Goal: Task Accomplishment & Management: Use online tool/utility

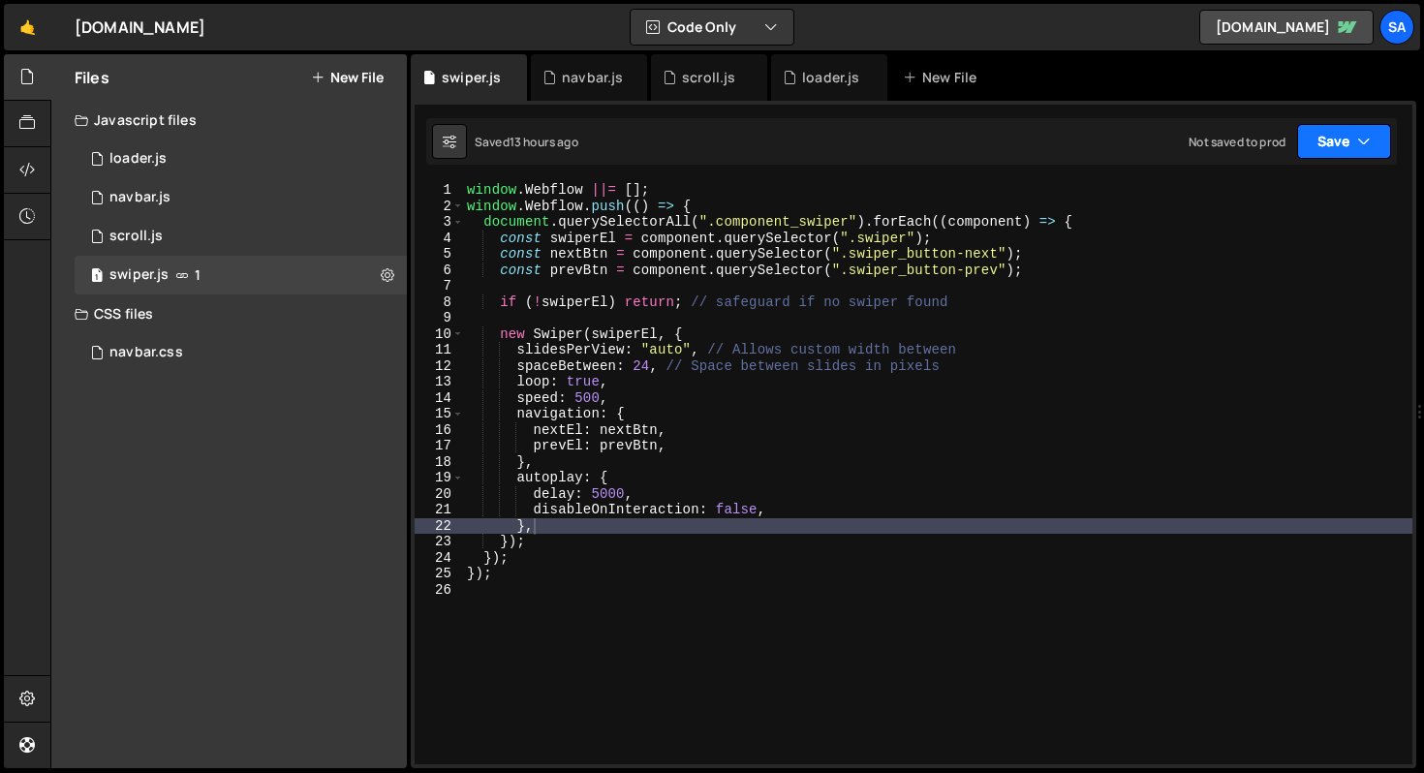
click at [1371, 144] on button "Save" at bounding box center [1344, 141] width 94 height 35
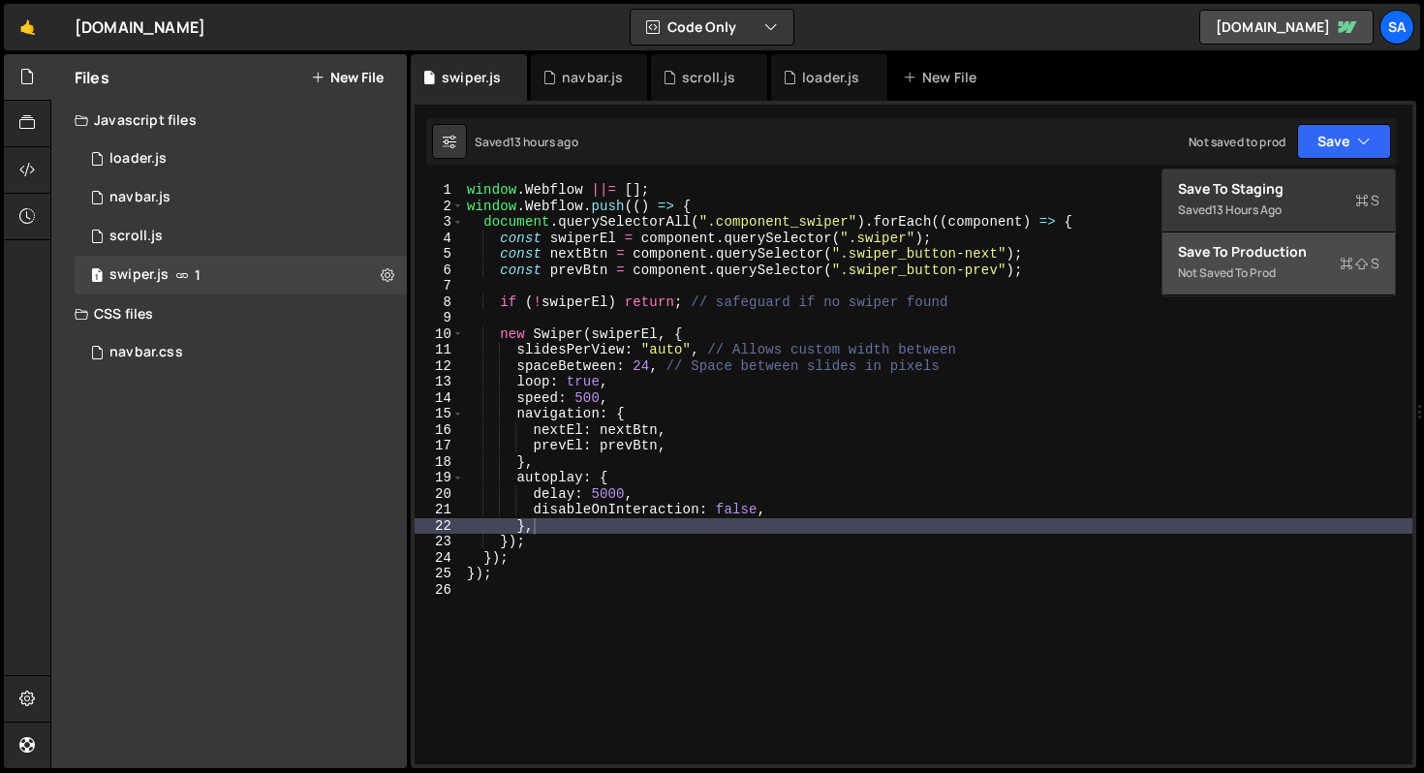
click at [1321, 259] on div "Save to Production S" at bounding box center [1278, 251] width 201 height 19
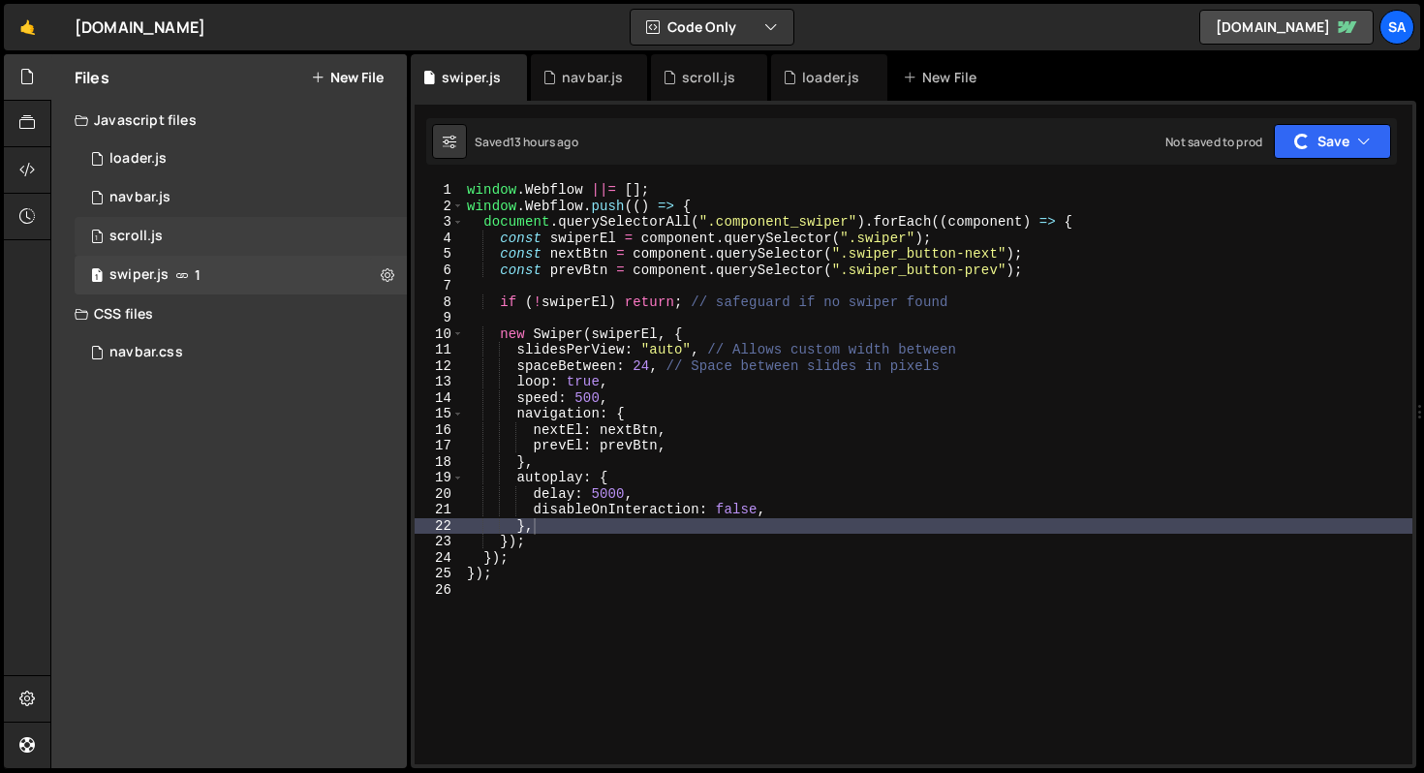
click at [220, 235] on div "1 scroll.js 0" at bounding box center [241, 236] width 332 height 39
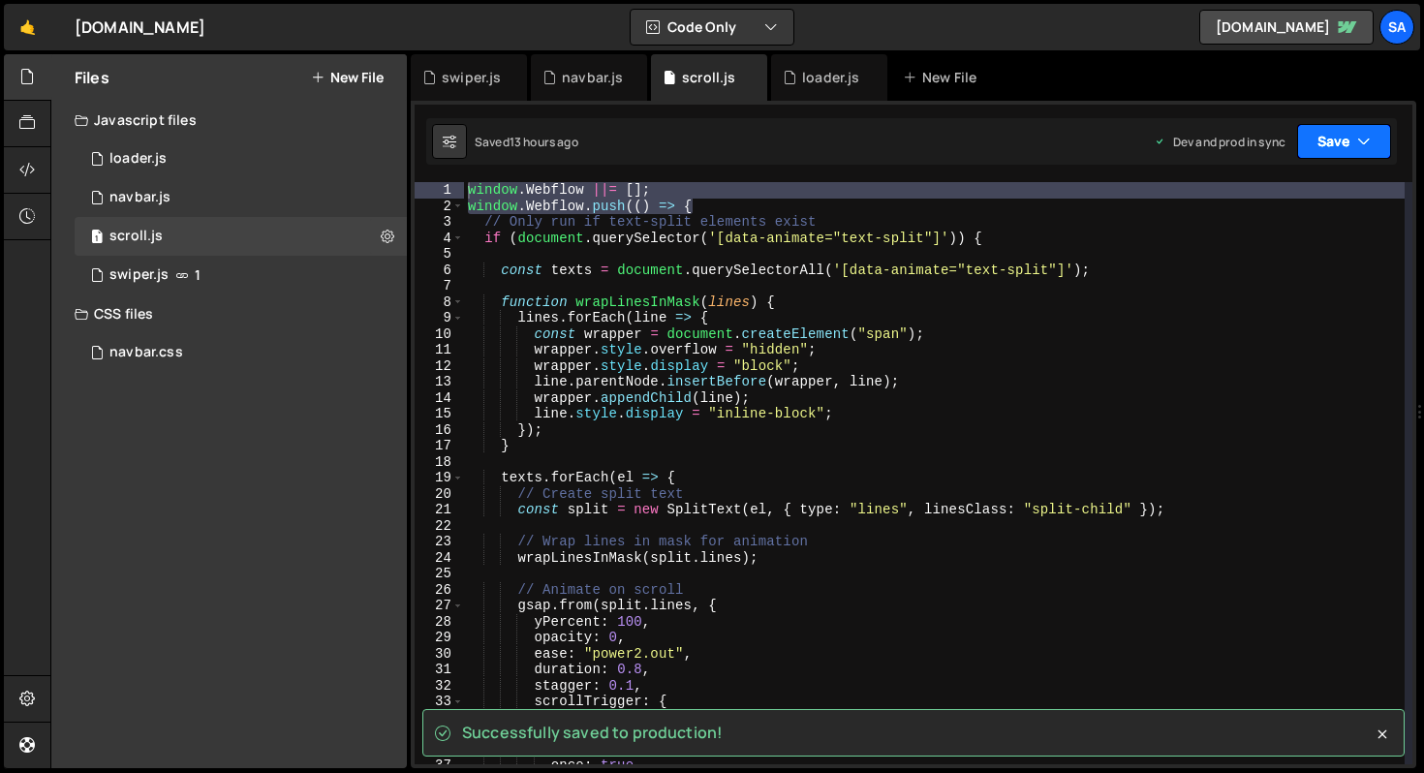
click at [1369, 152] on button "Save" at bounding box center [1344, 141] width 94 height 35
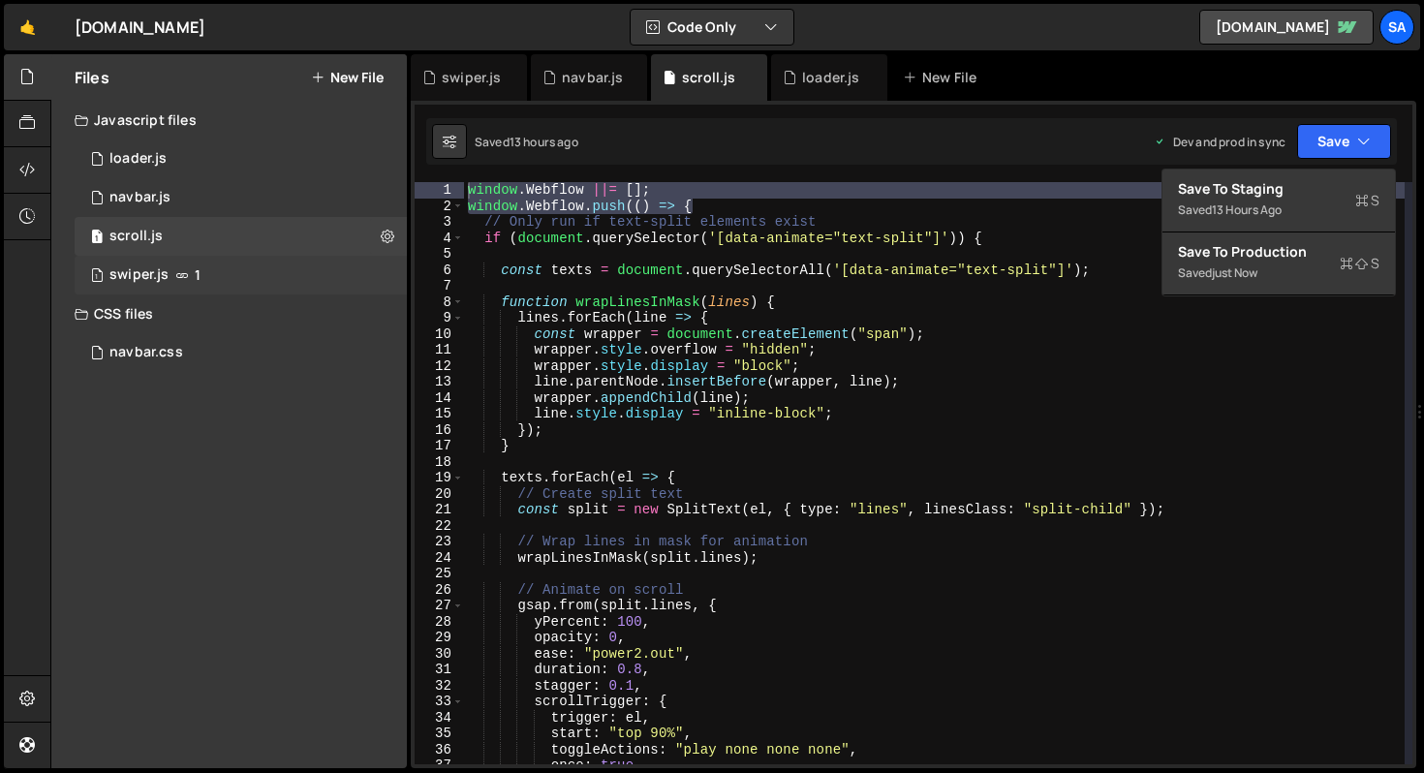
click at [188, 270] on div "1 swiper.js 1" at bounding box center [241, 275] width 332 height 39
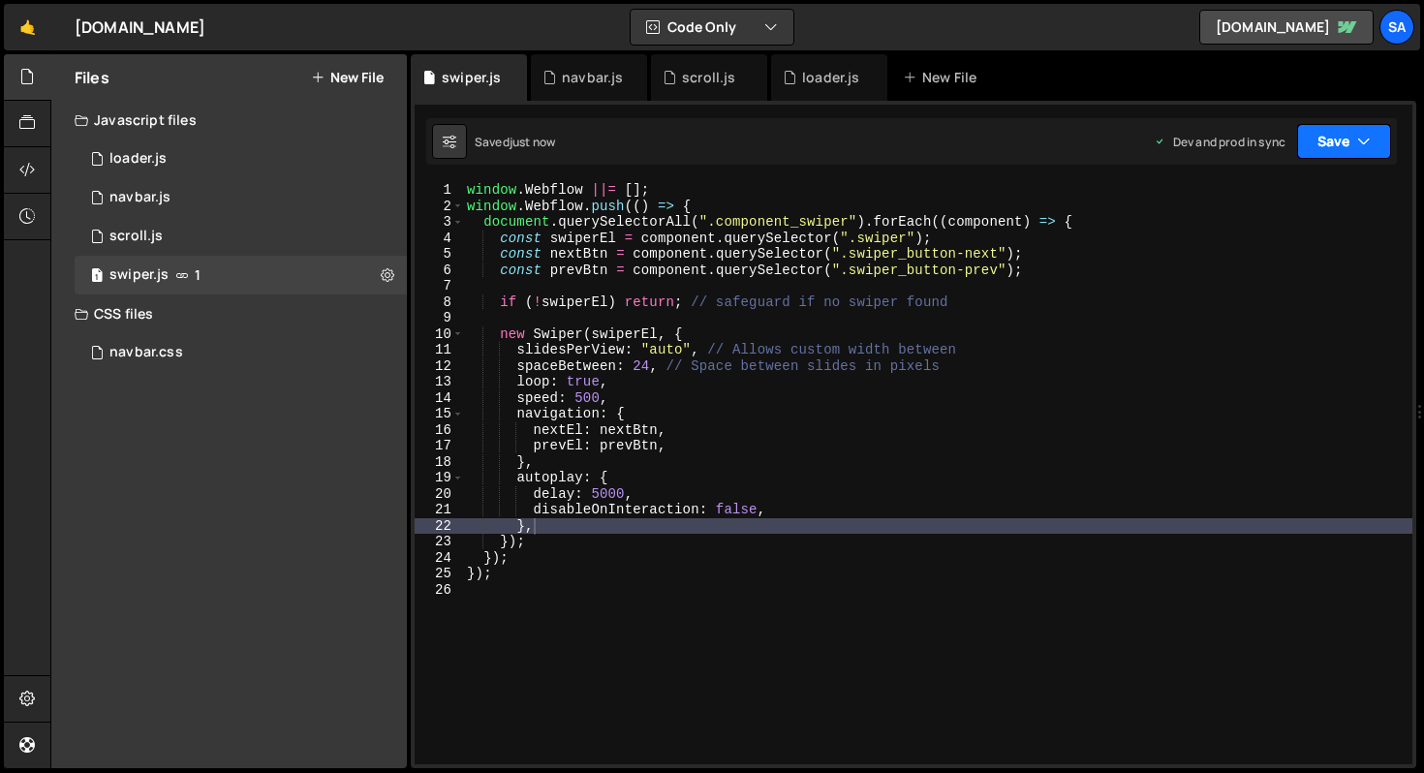
click at [1376, 139] on button "Save" at bounding box center [1344, 141] width 94 height 35
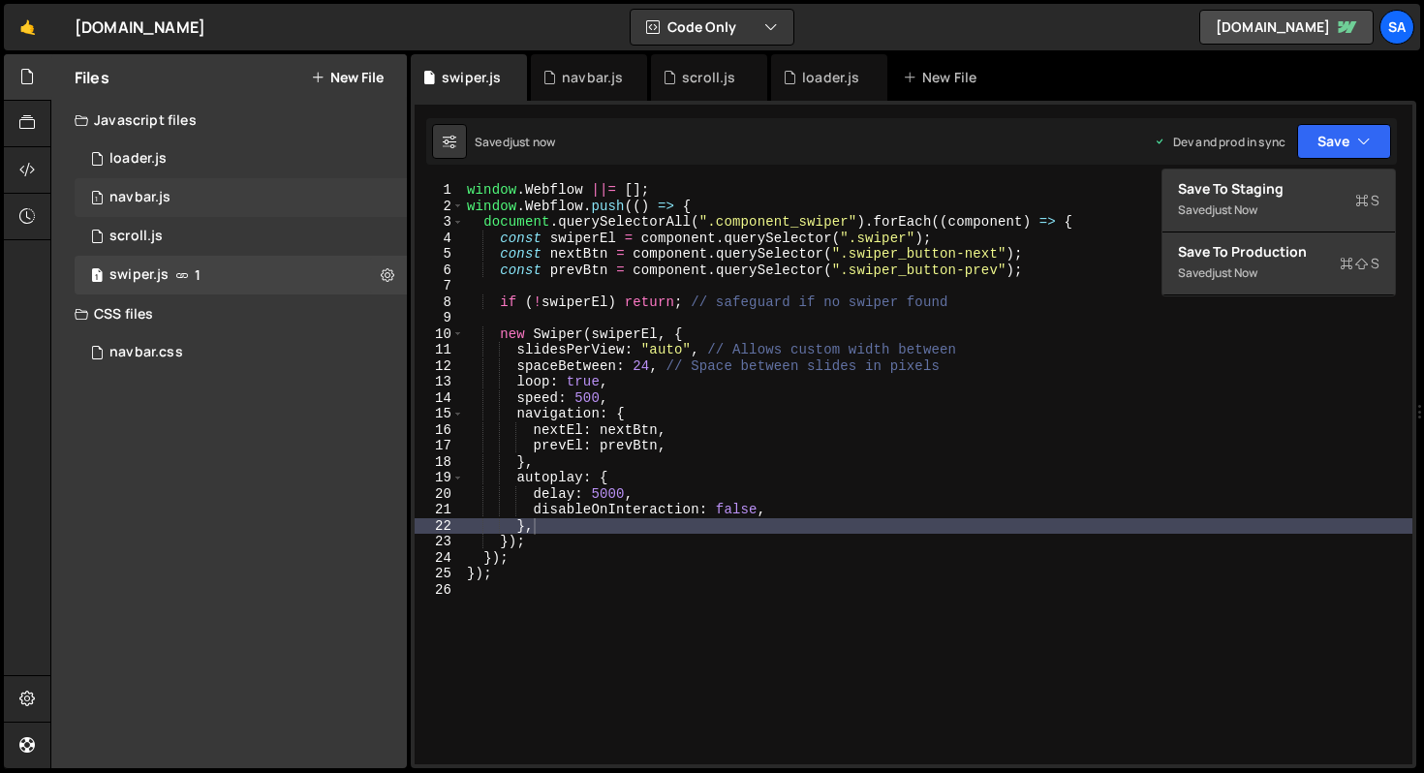
click at [198, 197] on div "1 navbar.js 0" at bounding box center [241, 197] width 332 height 39
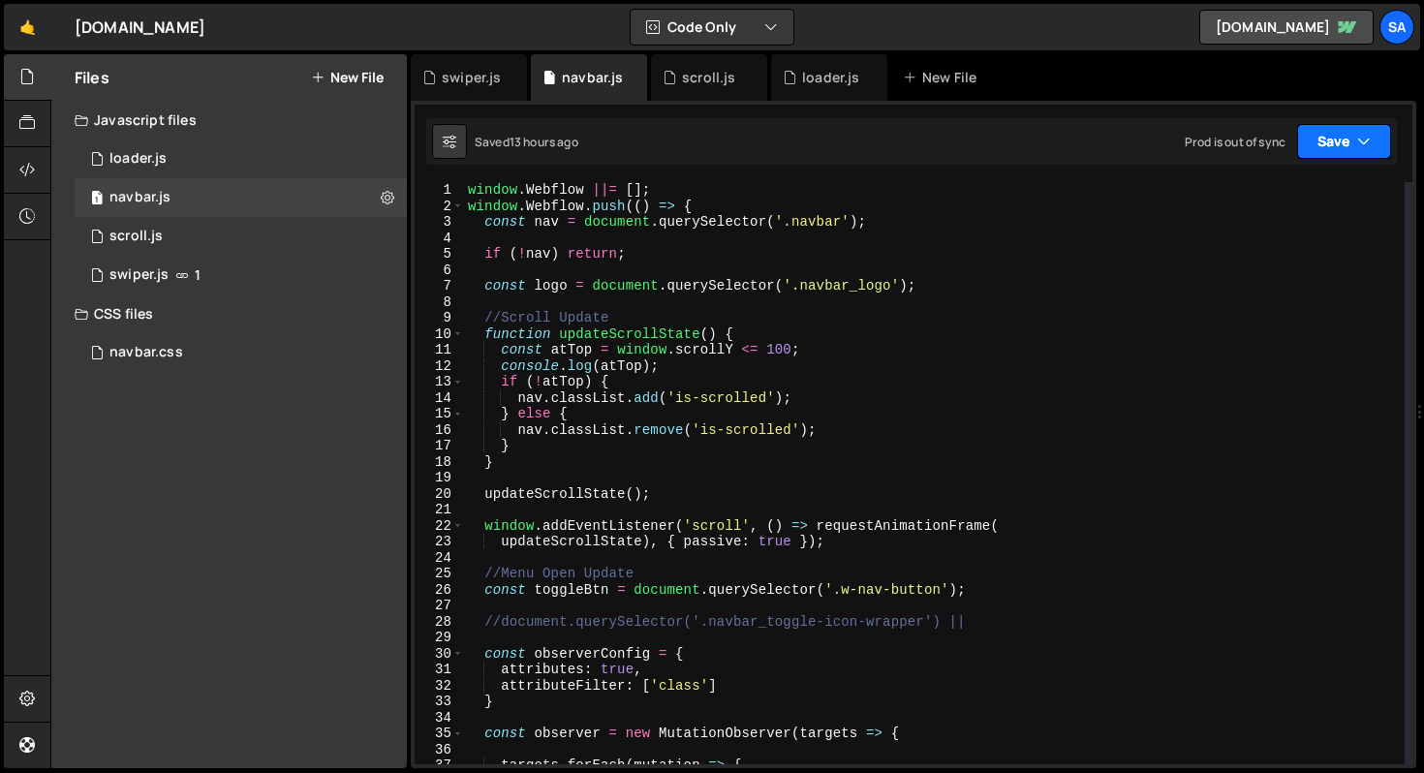
scroll to position [10720, 0]
click at [1366, 147] on icon "button" at bounding box center [1364, 141] width 14 height 19
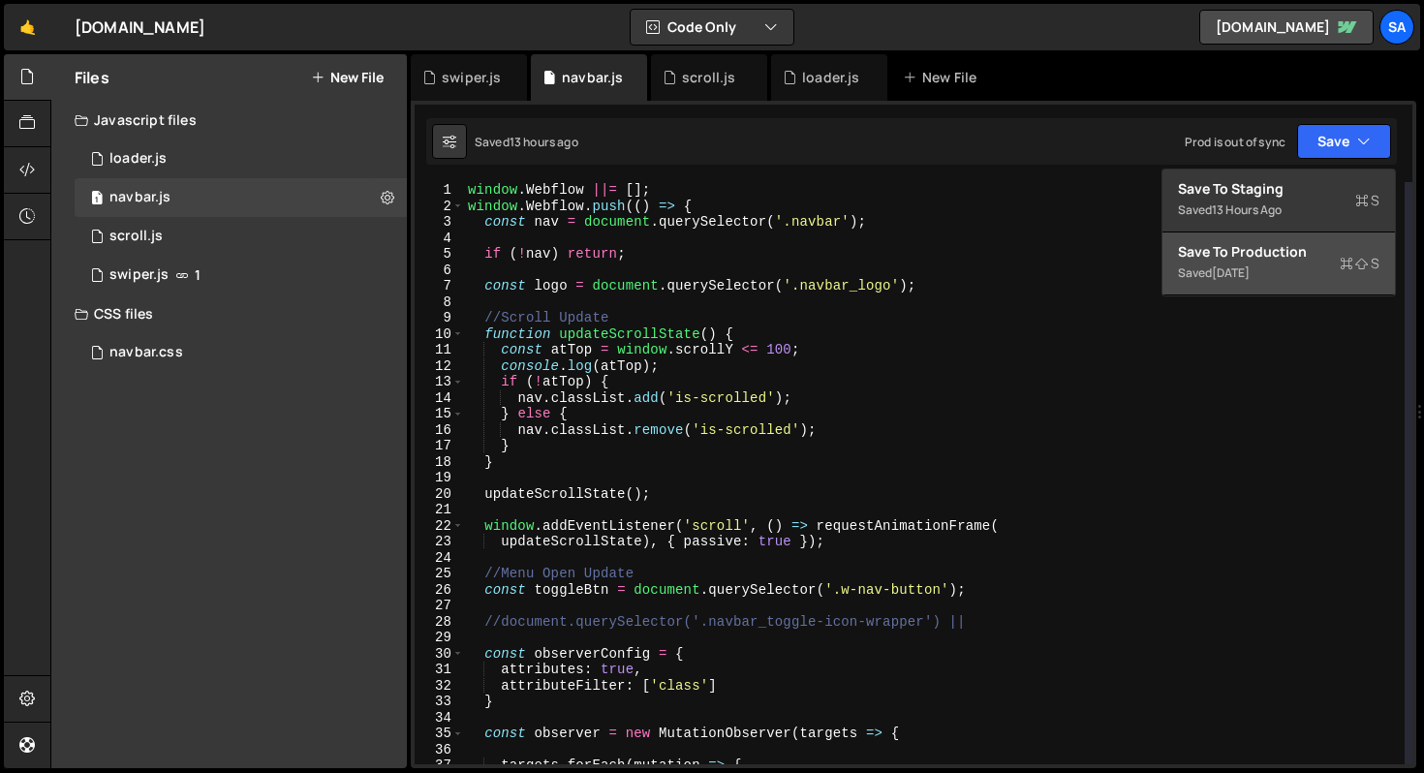
click at [1303, 263] on div "Saved [DATE]" at bounding box center [1278, 272] width 201 height 23
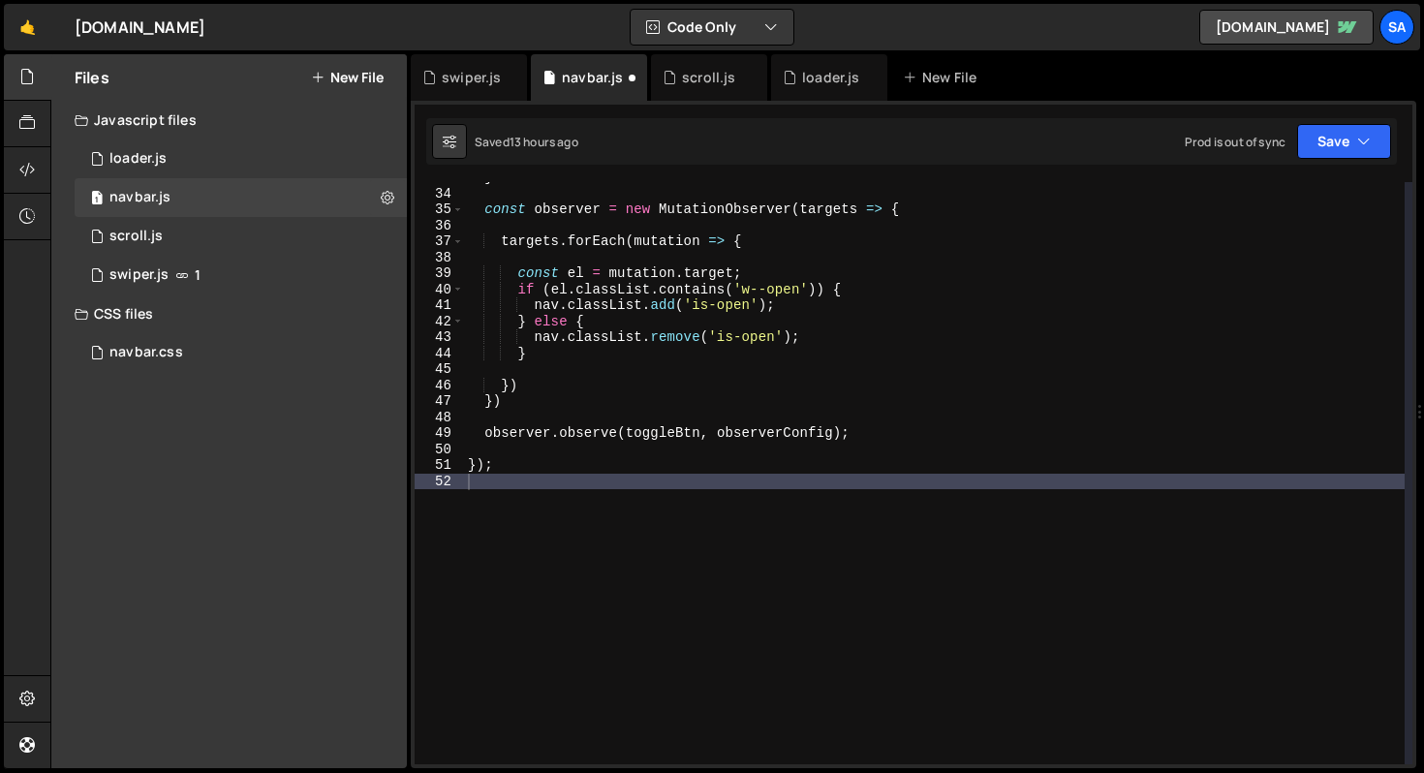
scroll to position [524, 0]
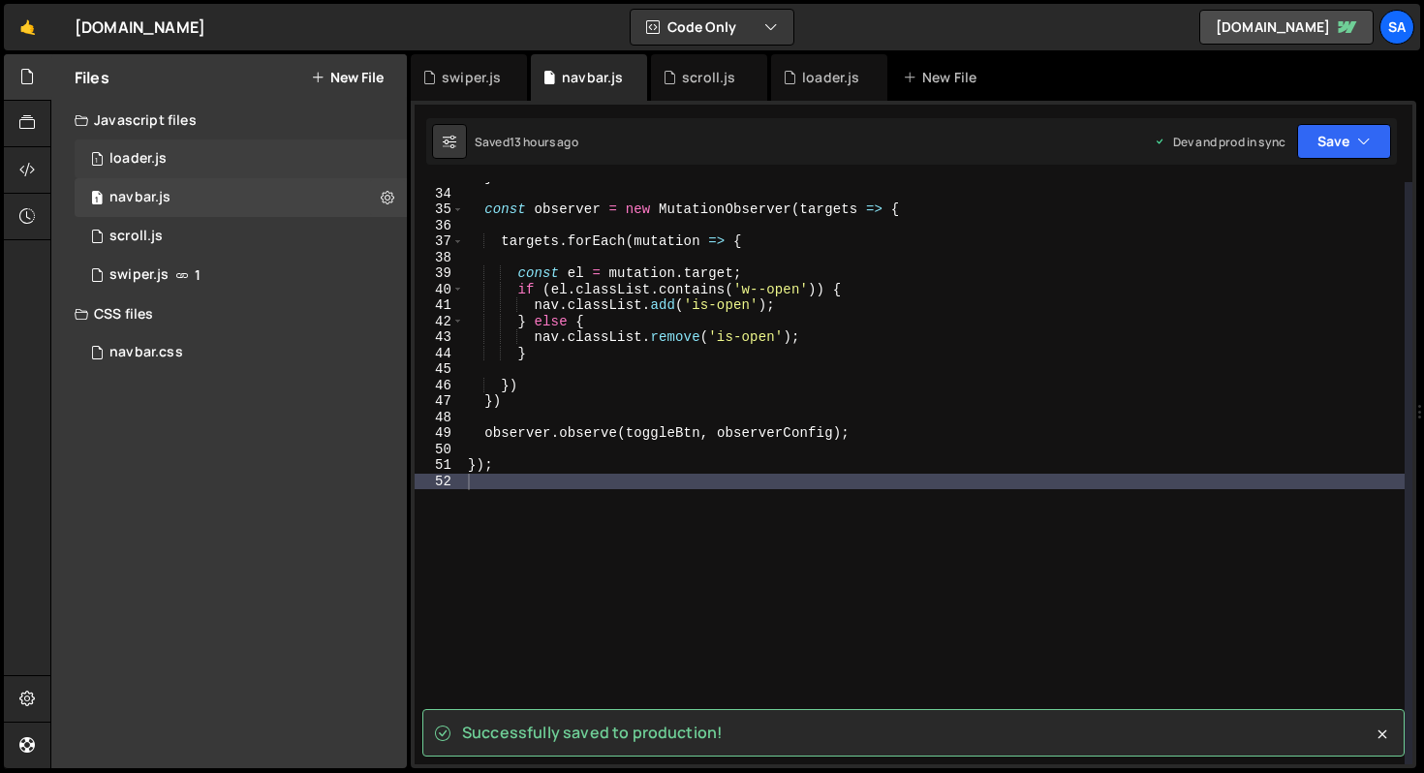
click at [208, 157] on div "1 loader.js 0" at bounding box center [241, 158] width 332 height 39
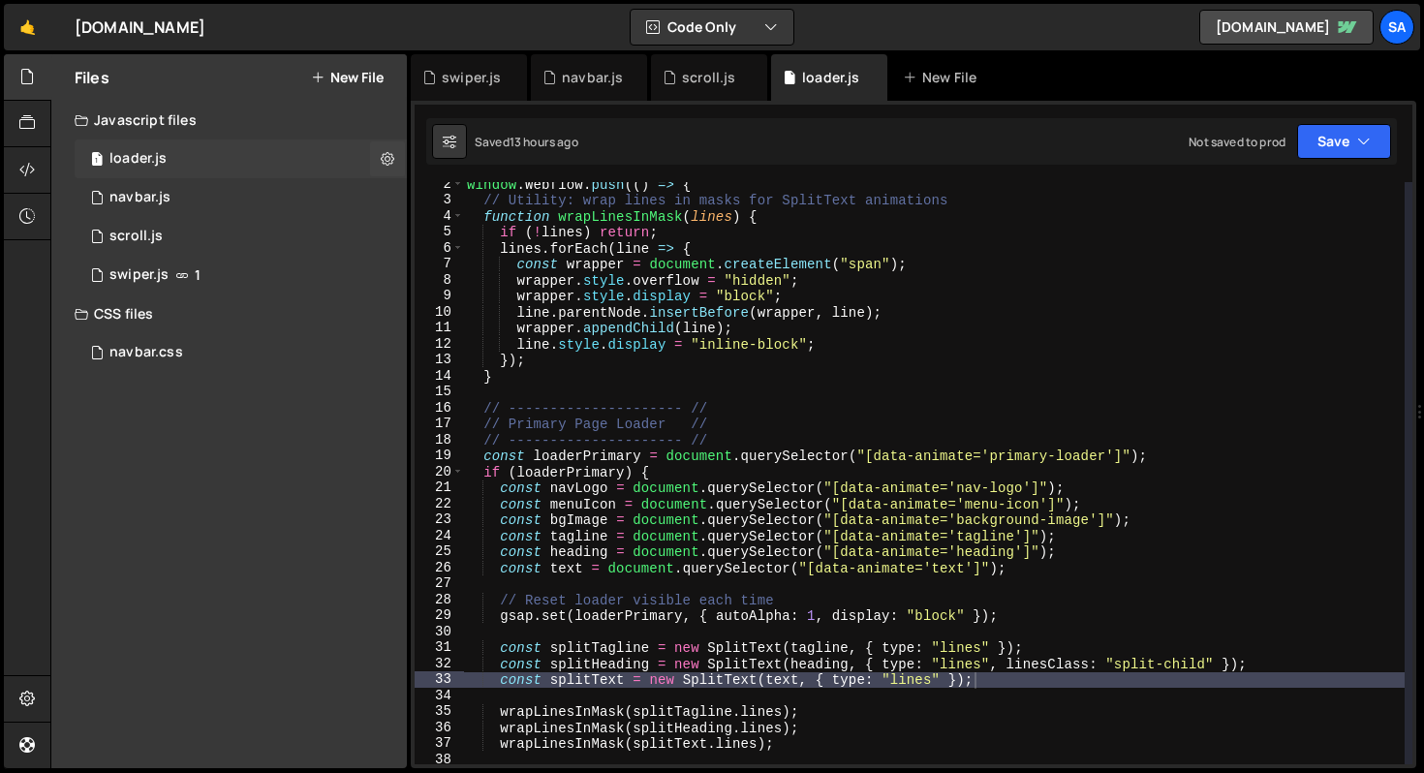
scroll to position [0, 0]
click at [1343, 139] on button "Save" at bounding box center [1344, 141] width 94 height 35
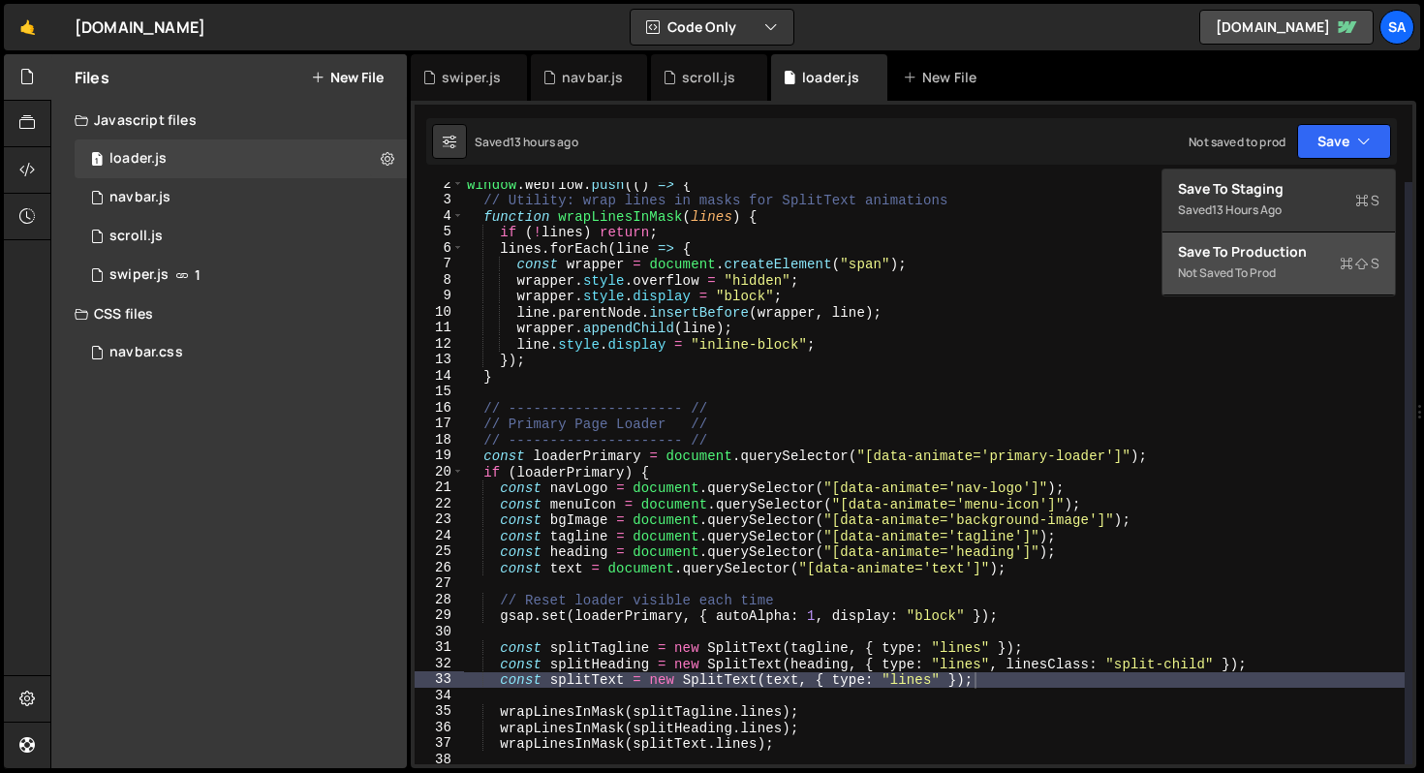
click at [1319, 267] on div "Not saved to prod" at bounding box center [1278, 272] width 201 height 23
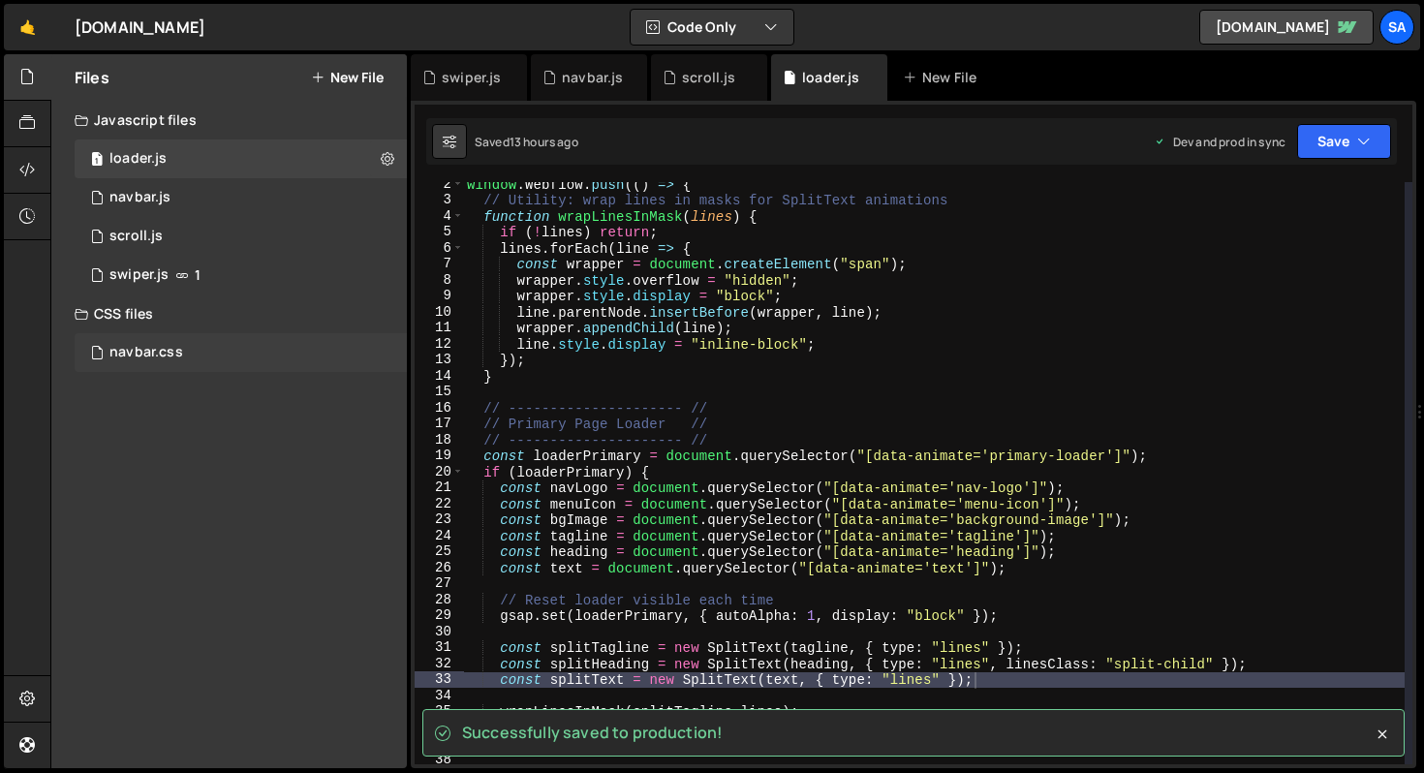
click at [220, 341] on div "navbar.css 0" at bounding box center [241, 352] width 332 height 39
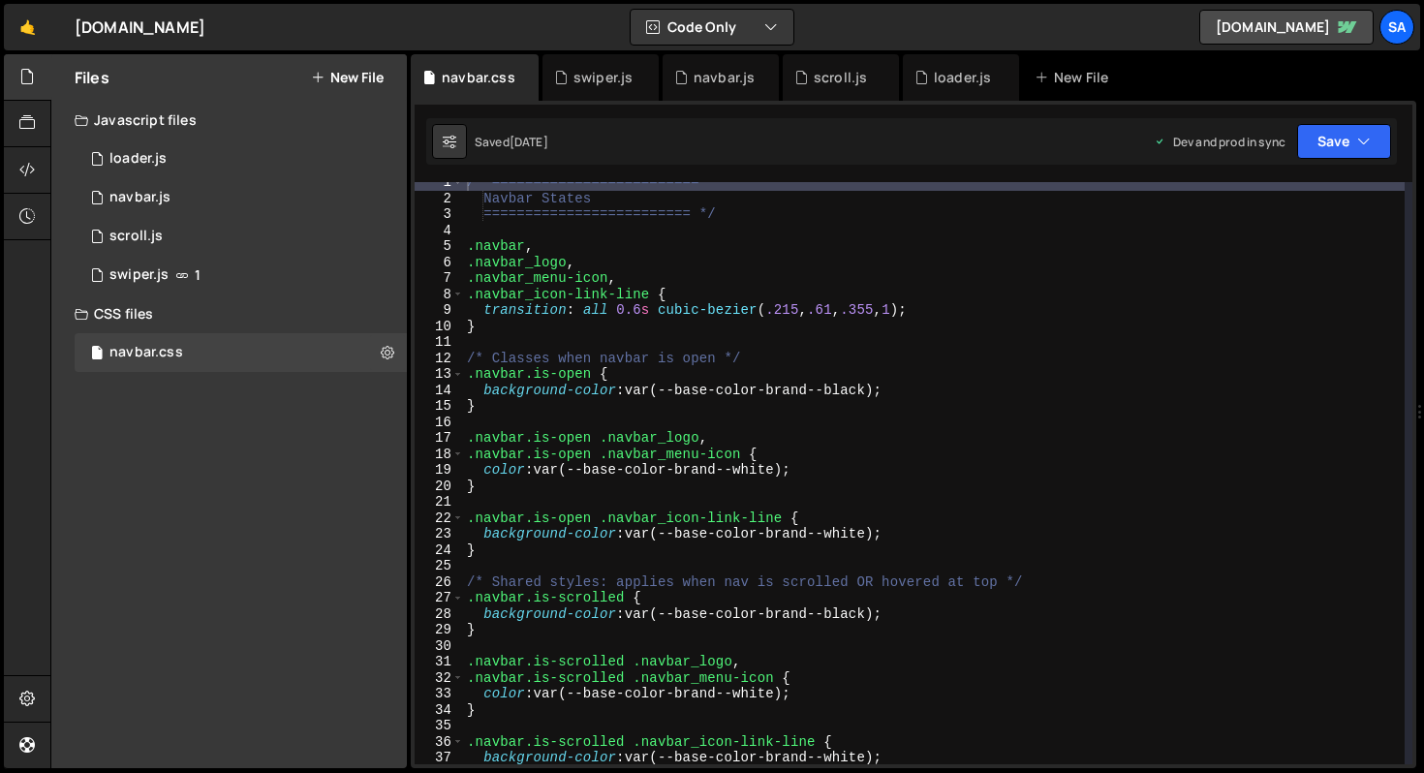
scroll to position [149, 0]
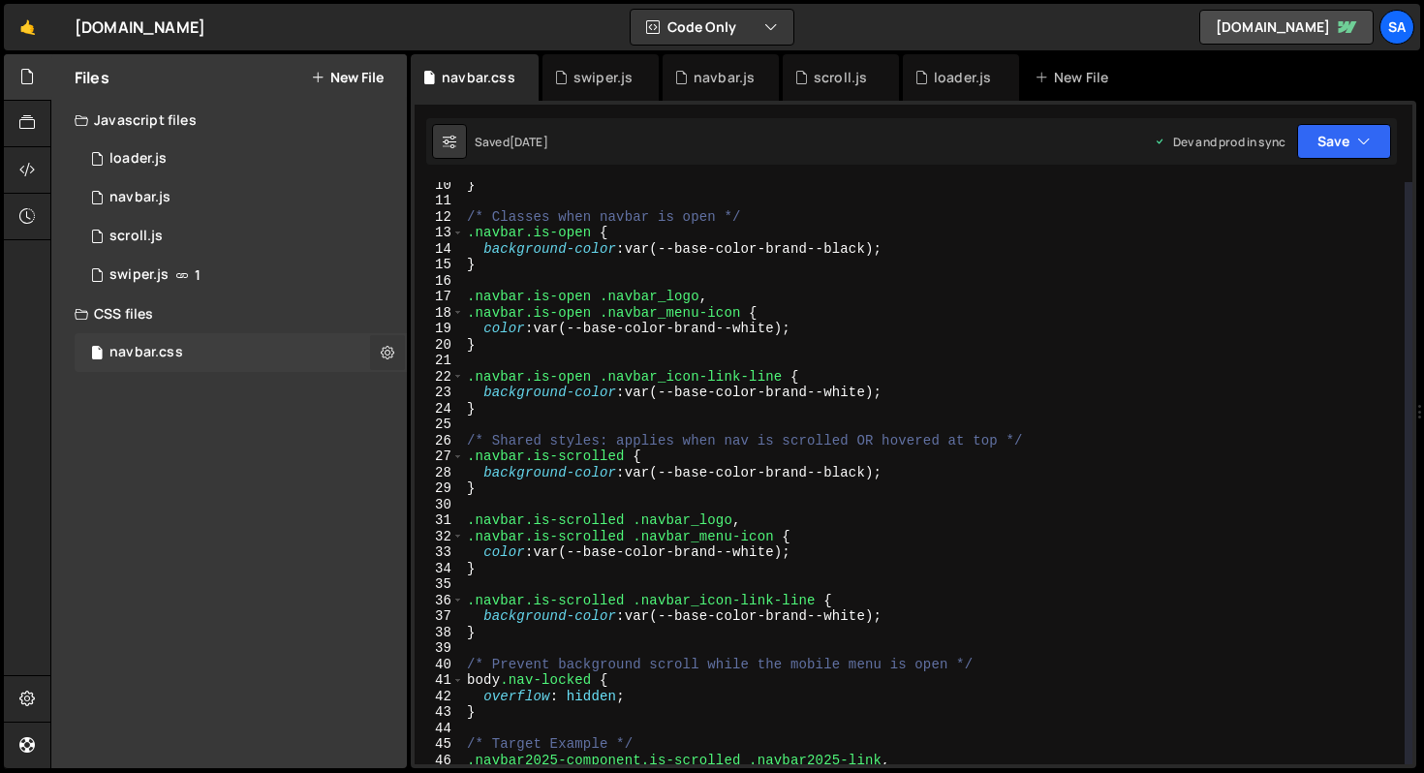
click at [392, 352] on icon at bounding box center [388, 352] width 14 height 18
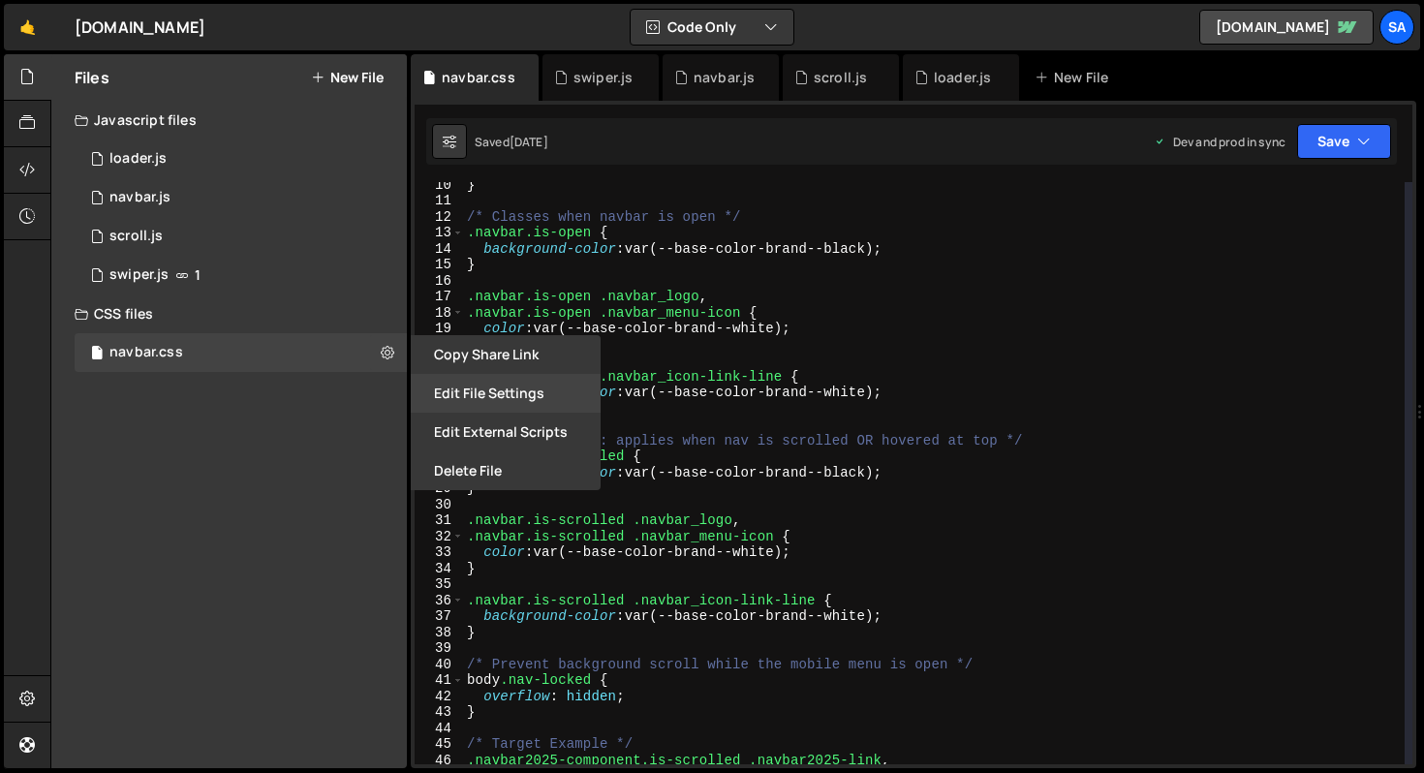
click at [558, 393] on button "Edit File Settings" at bounding box center [506, 393] width 190 height 39
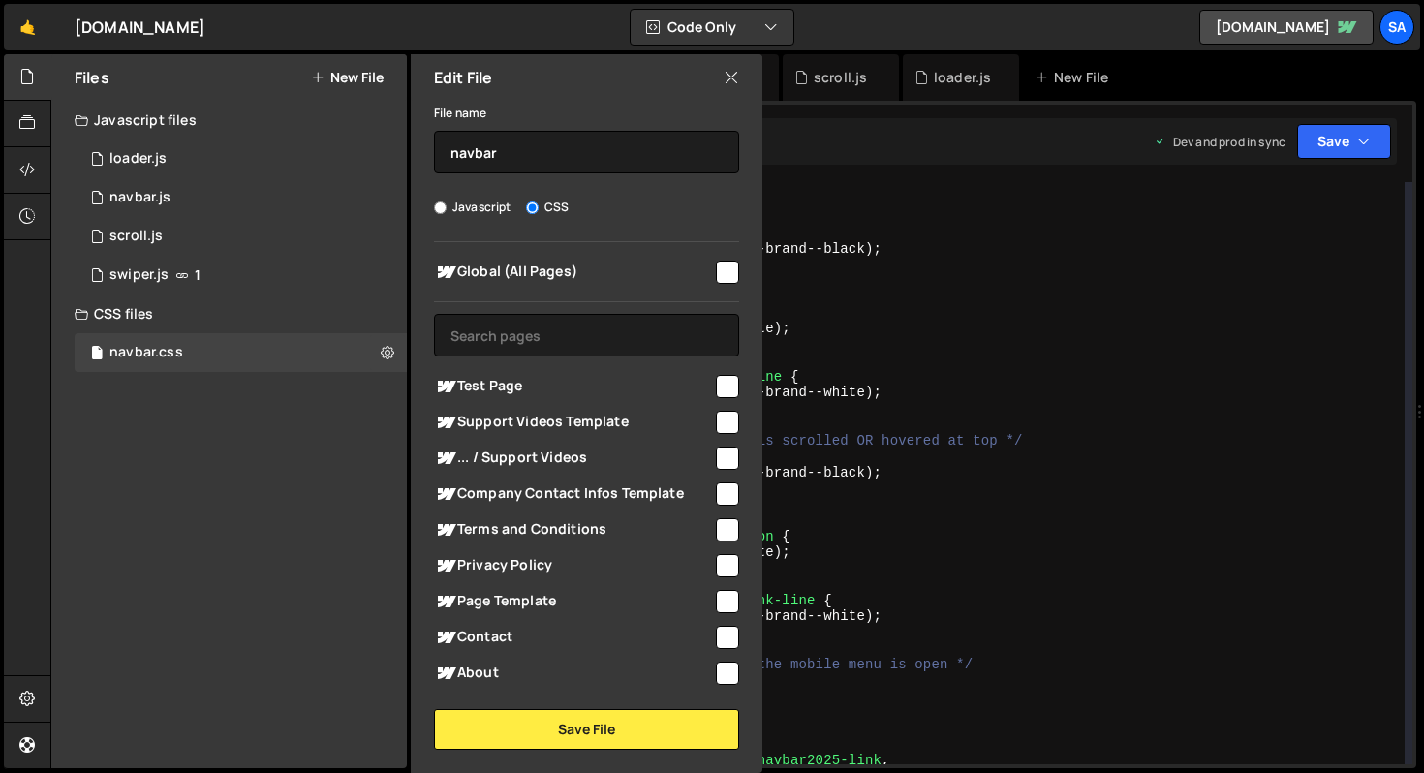
click at [726, 77] on icon at bounding box center [730, 77] width 15 height 21
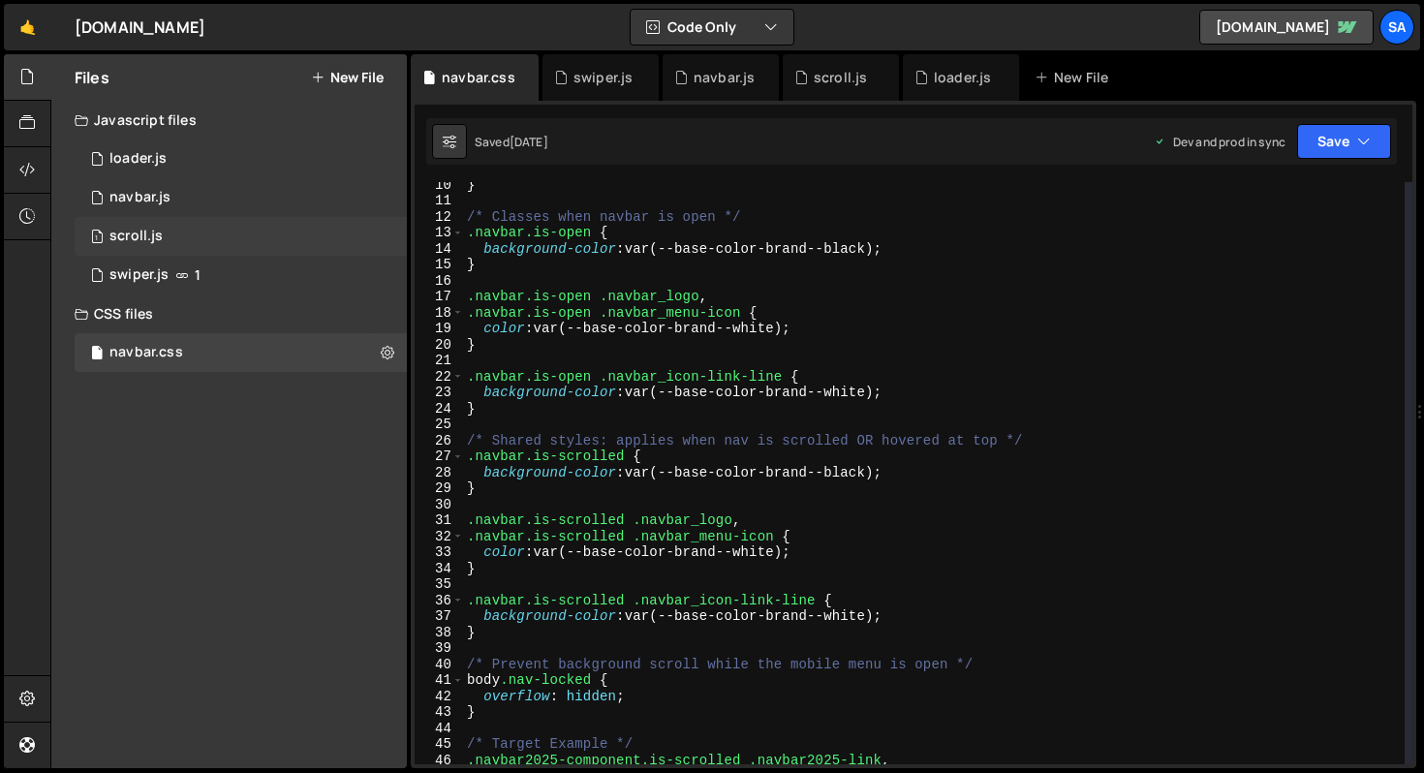
click at [132, 230] on div "scroll.js" at bounding box center [135, 236] width 53 height 17
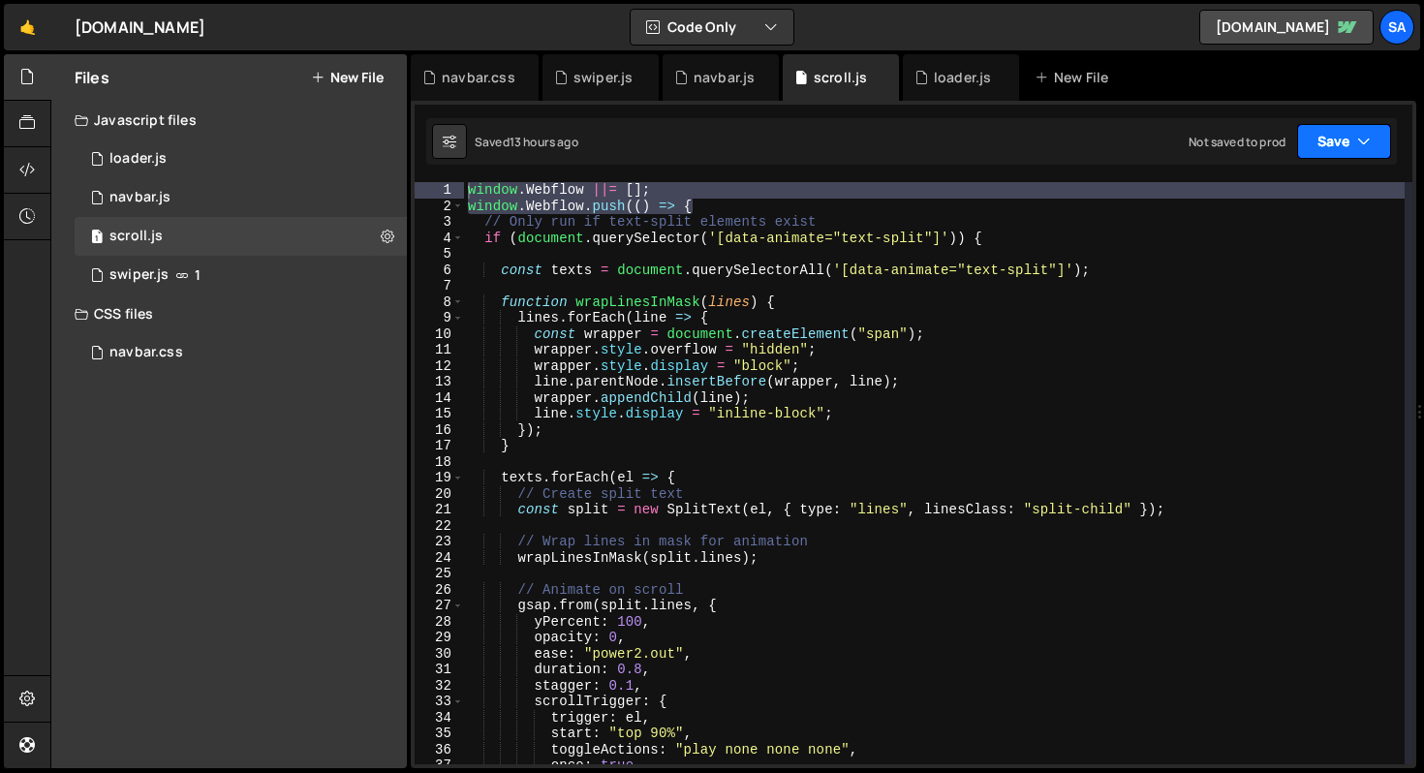
click at [1358, 142] on icon "button" at bounding box center [1364, 141] width 14 height 19
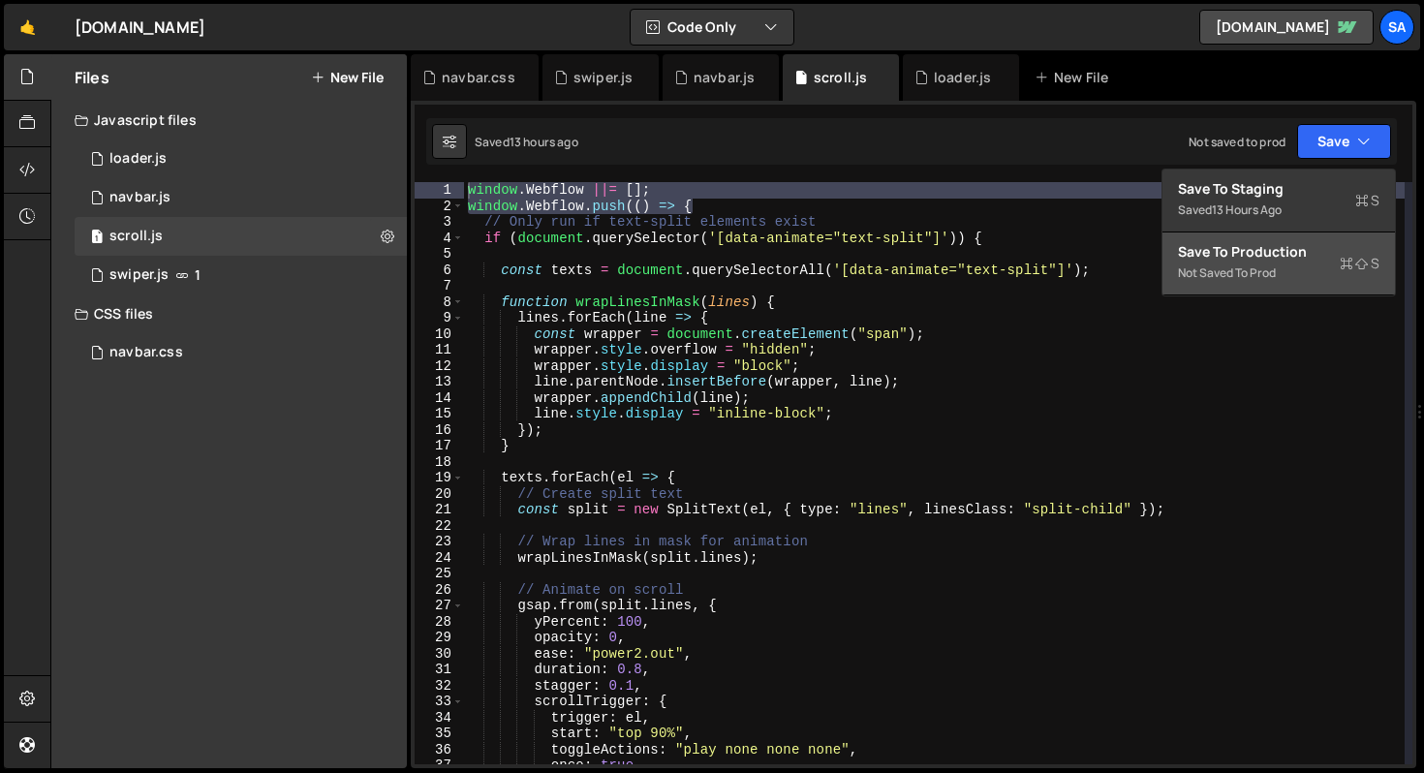
click at [1316, 245] on div "Save to Production S" at bounding box center [1278, 251] width 201 height 19
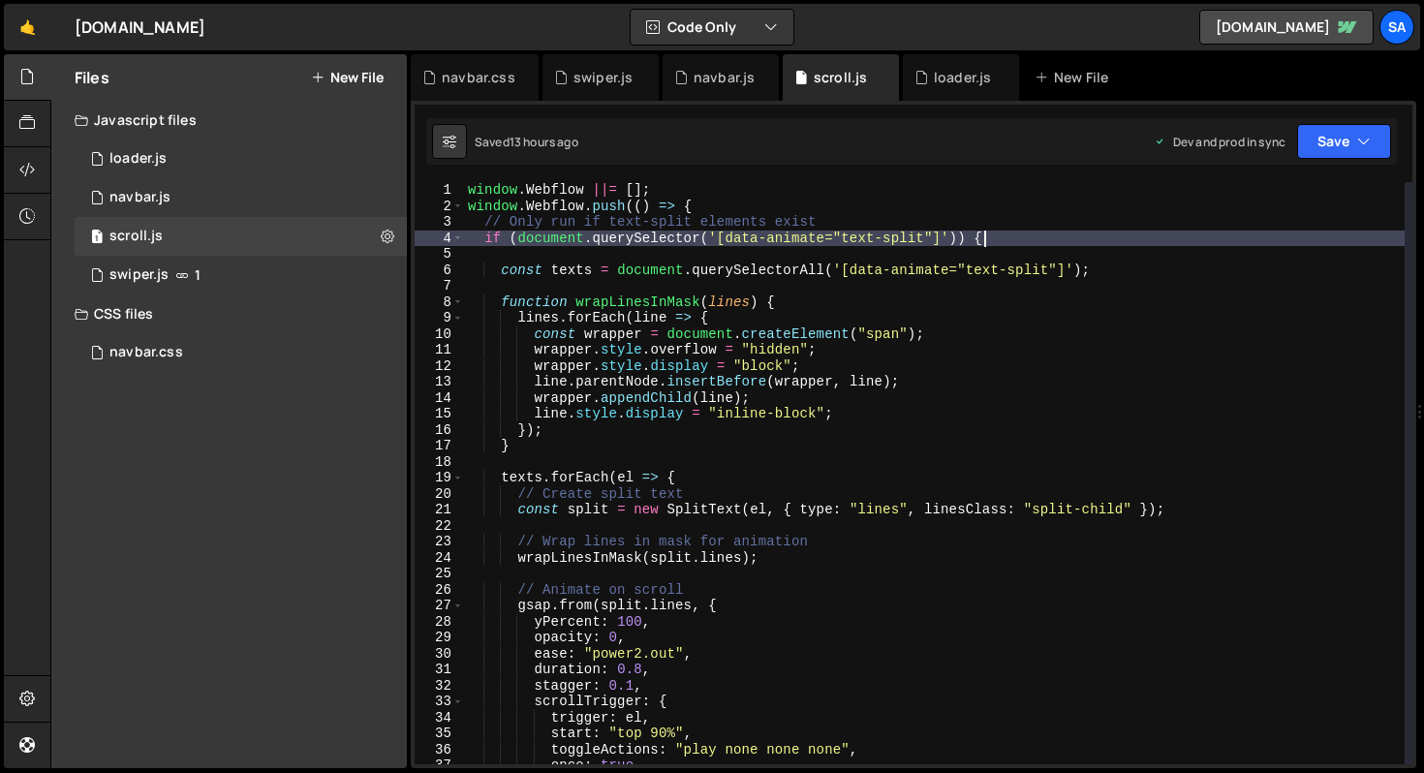
click at [1044, 231] on div "window . Webflow ||= [ ] ; window . Webflow . push (( ) => { // Only run if tex…" at bounding box center [934, 489] width 940 height 614
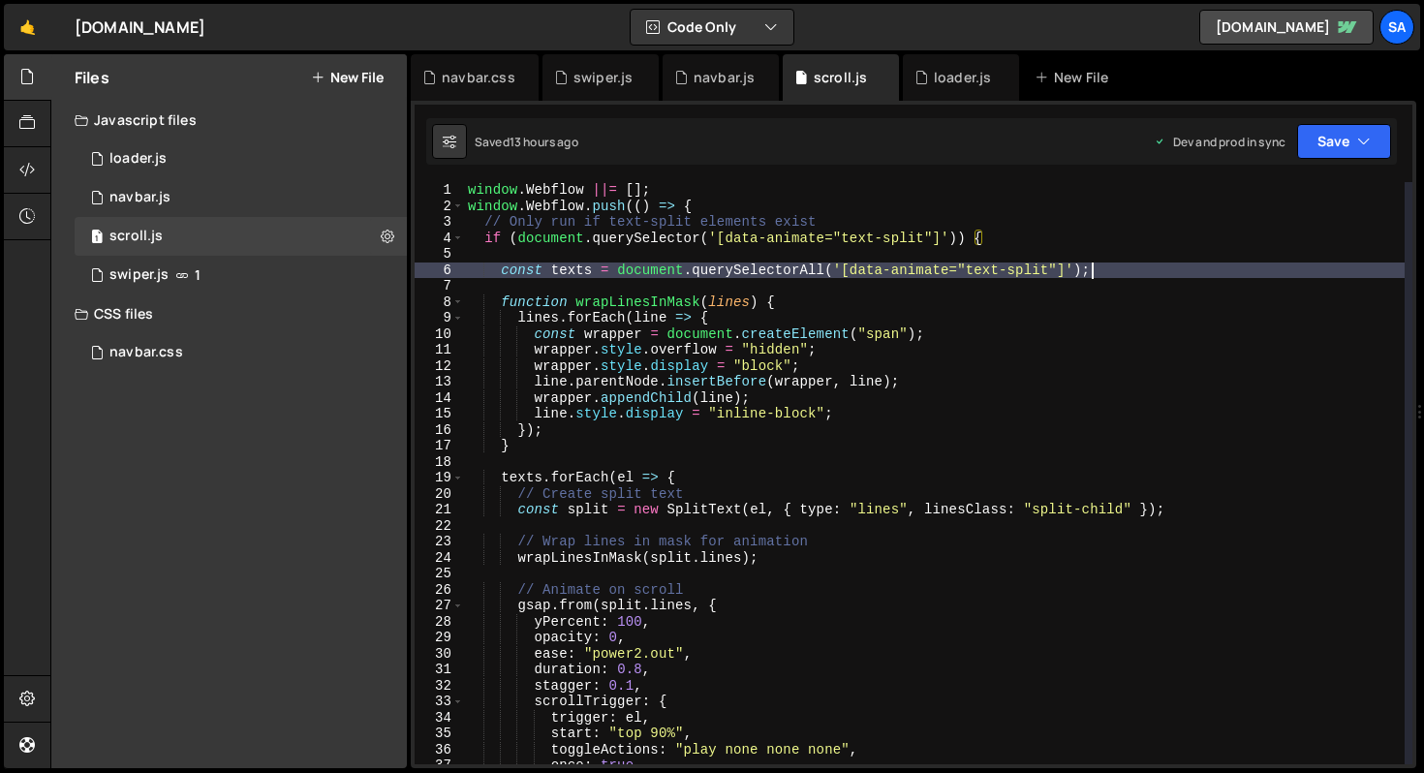
click at [1159, 270] on div "window . Webflow ||= [ ] ; window . Webflow . push (( ) => { // Only run if tex…" at bounding box center [934, 489] width 940 height 614
click at [1150, 242] on div "window . Webflow ||= [ ] ; window . Webflow . push (( ) => { // Only run if tex…" at bounding box center [934, 489] width 940 height 614
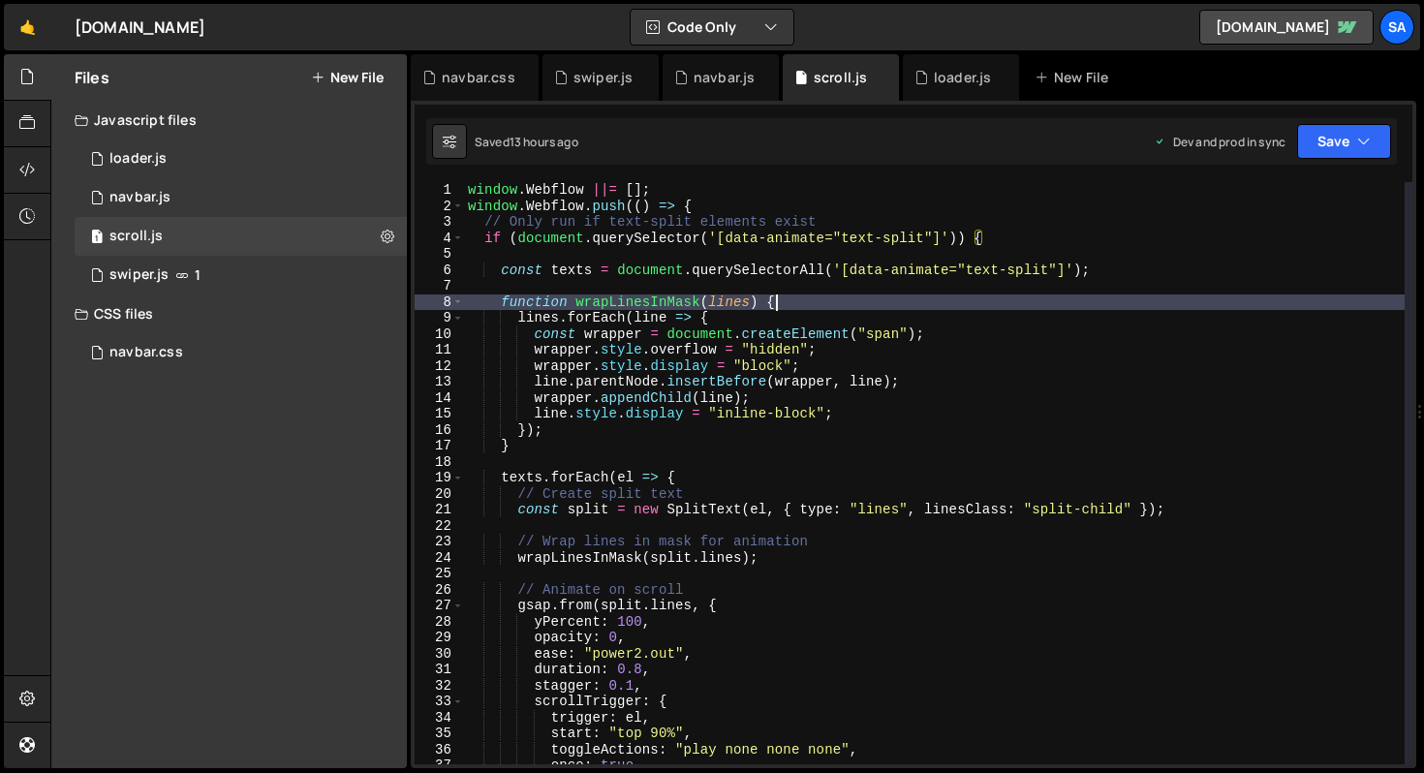
click at [825, 303] on div "window . Webflow ||= [ ] ; window . Webflow . push (( ) => { // Only run if tex…" at bounding box center [934, 489] width 940 height 614
click at [840, 473] on div "window . Webflow ||= [ ] ; window . Webflow . push (( ) => { // Only run if tex…" at bounding box center [934, 489] width 940 height 614
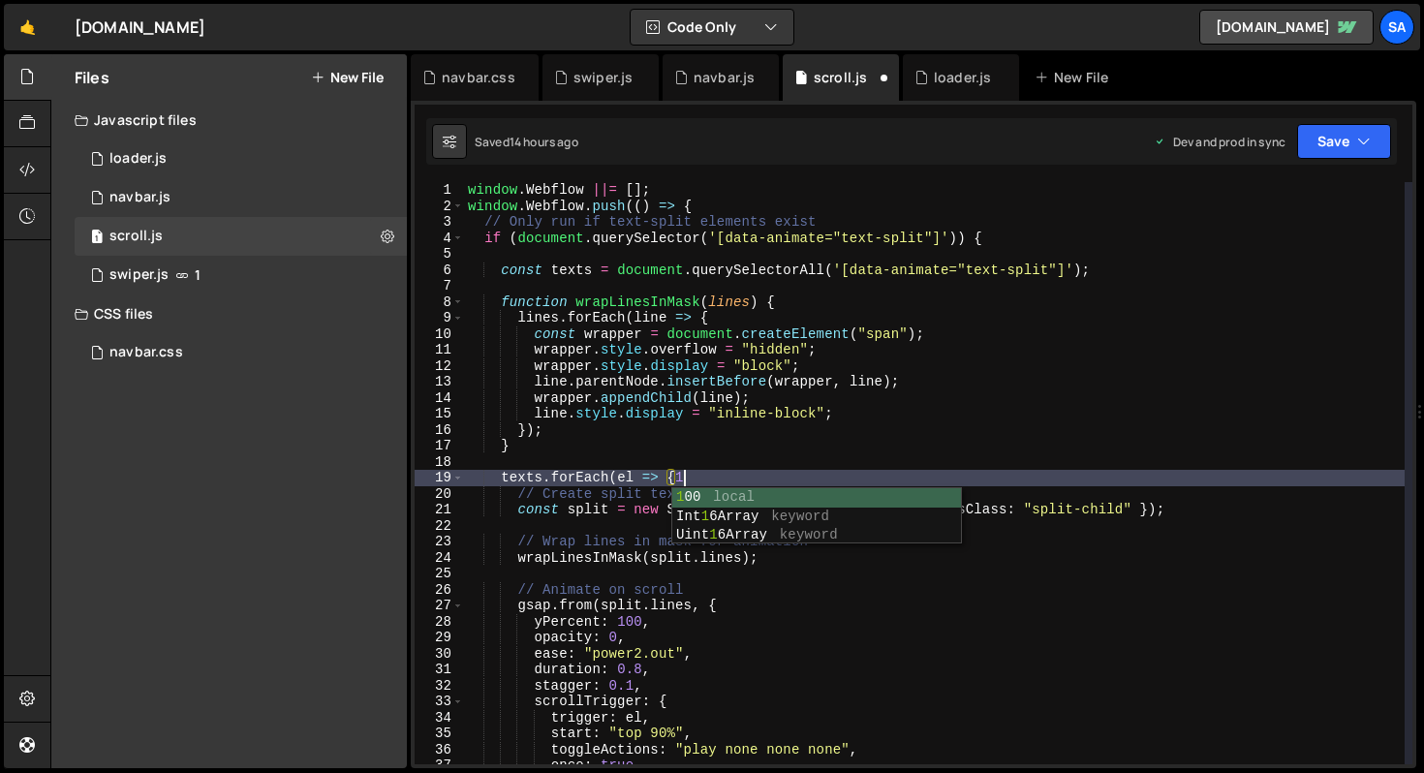
scroll to position [0, 14]
type textarea "texts.forEach(el => {1"
